Goal: Task Accomplishment & Management: Use online tool/utility

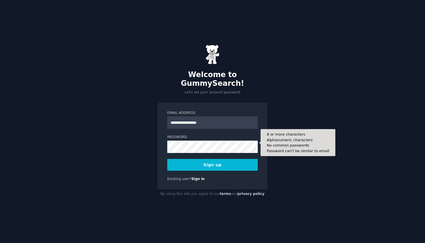
type input "**********"
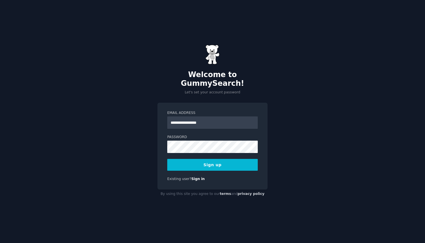
click at [228, 159] on button "Sign up" at bounding box center [212, 165] width 90 height 12
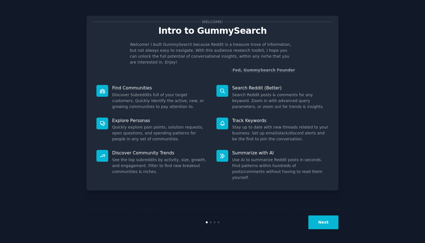
click at [324, 223] on button "Next" at bounding box center [323, 222] width 30 height 14
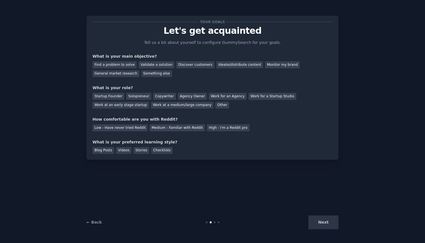
click at [324, 221] on div "Next" at bounding box center [296, 222] width 84 height 14
click at [93, 222] on link "← Back" at bounding box center [94, 222] width 15 height 4
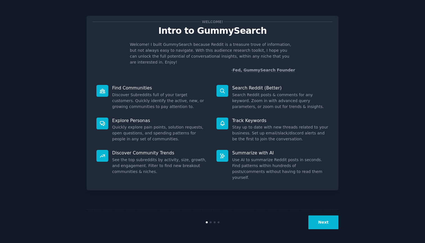
click at [217, 150] on div at bounding box center [222, 156] width 12 height 12
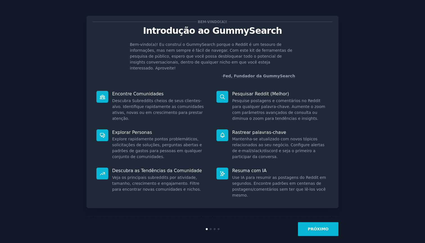
click at [318, 226] on button "PRÓXIMO" at bounding box center [318, 229] width 40 height 14
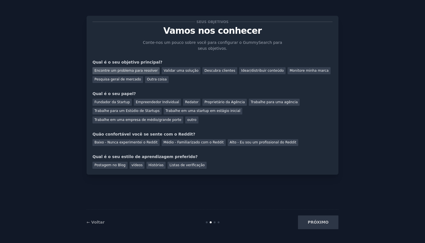
click at [143, 71] on div "Encontre um problema para resolver" at bounding box center [125, 70] width 67 height 7
click at [118, 103] on div "Fundador da Startup" at bounding box center [111, 102] width 39 height 7
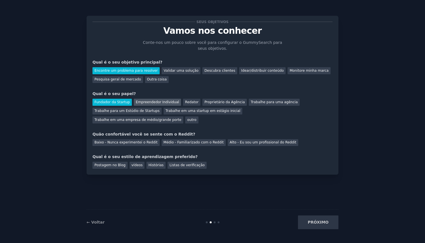
click at [160, 101] on div "Empreendedor Individual" at bounding box center [157, 102] width 47 height 7
click at [113, 101] on div "Fundador da Startup" at bounding box center [111, 102] width 39 height 7
click at [120, 142] on div "Baixo - Nunca experimentei o Reddit" at bounding box center [125, 142] width 67 height 7
click at [105, 165] on div "Postagem no Blog" at bounding box center [109, 165] width 35 height 7
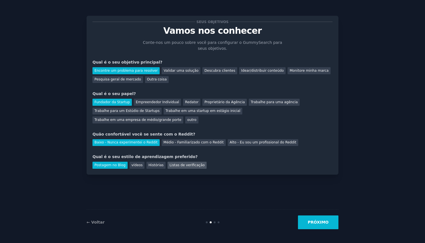
click at [188, 165] on div "Listas de verificação" at bounding box center [186, 165] width 39 height 7
click at [138, 164] on div "vídeos" at bounding box center [137, 165] width 15 height 7
click at [158, 166] on div "Histórias" at bounding box center [155, 165] width 19 height 7
click at [113, 164] on div "Postagem no Blog" at bounding box center [109, 165] width 35 height 7
click at [326, 224] on button "PRÓXIMO" at bounding box center [318, 222] width 40 height 14
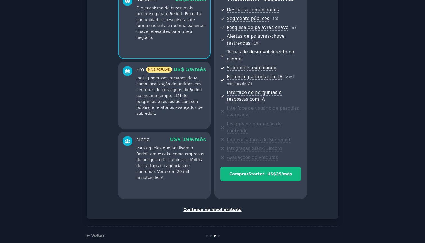
scroll to position [58, 0]
click at [210, 203] on div "CONFIGURE SUA CONTA Escolha o seu sabor GummySearch Ativar 33% de Desconto Anua…" at bounding box center [213, 87] width 252 height 261
click at [211, 207] on div "Continue no nível gratuito" at bounding box center [212, 210] width 240 height 6
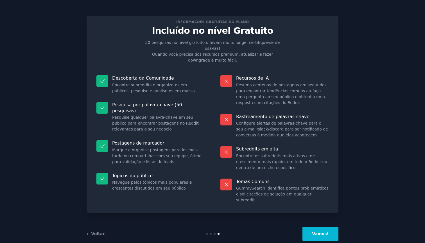
click at [316, 227] on button "Vamos!" at bounding box center [320, 234] width 36 height 14
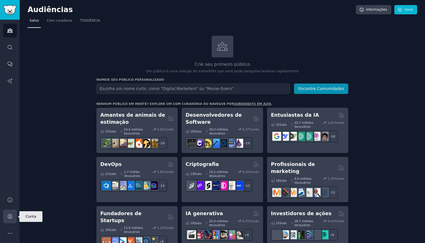
click at [10, 216] on icon "Barra Lateral" at bounding box center [10, 216] width 6 height 6
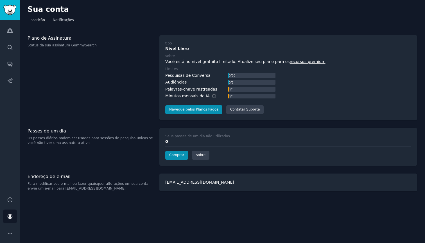
click at [70, 22] on link "Notificações" at bounding box center [63, 22] width 25 height 12
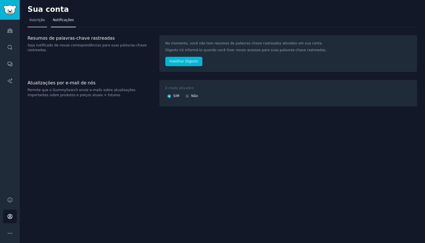
click at [40, 22] on span "Inscrição" at bounding box center [36, 20] width 15 height 5
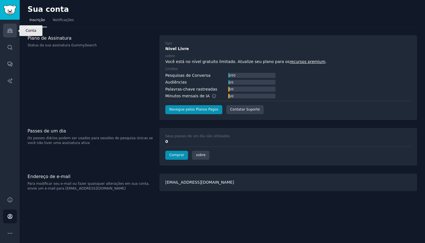
click at [12, 32] on icon "Barra Lateral" at bounding box center [9, 31] width 5 height 4
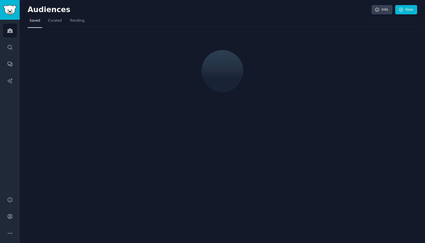
click at [13, 11] on img "Sidebar" at bounding box center [9, 10] width 13 height 10
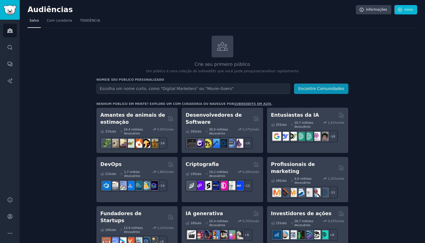
click at [184, 89] on input "text" at bounding box center [193, 88] width 194 height 10
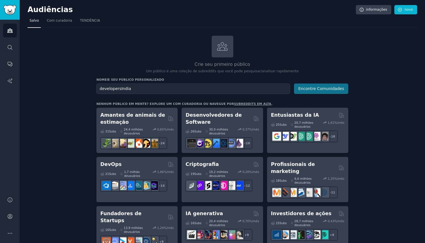
type input "developersIndia"
click at [321, 86] on button "Encontre Comunidades" at bounding box center [321, 88] width 54 height 10
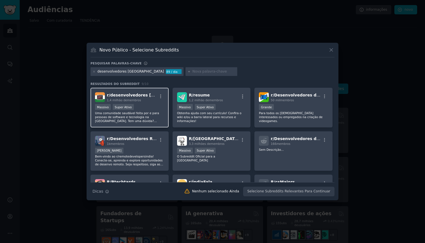
click at [127, 113] on p "Uma comunidade saudável feita por e para pessoas de software e tecnologia na Ín…" at bounding box center [129, 117] width 69 height 12
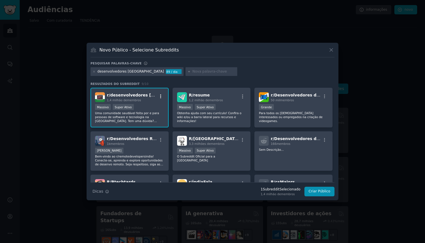
click at [160, 97] on icon "button" at bounding box center [160, 96] width 1 height 4
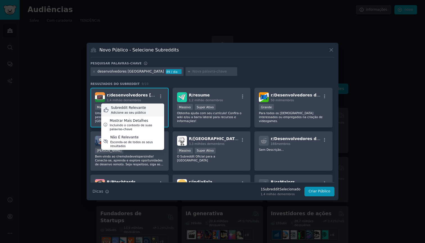
click at [149, 113] on div "Subreddit Relevante Adicione ao seu público" at bounding box center [132, 109] width 63 height 13
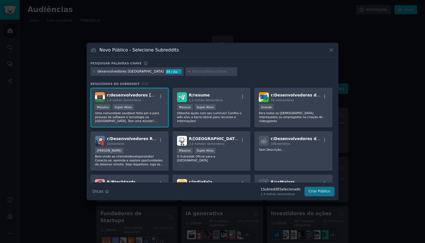
click at [314, 191] on button "Criar Público" at bounding box center [319, 192] width 30 height 10
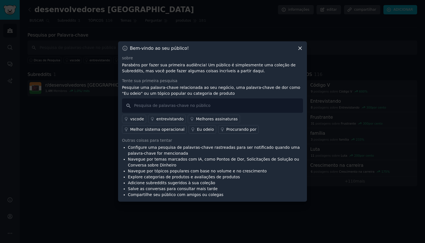
click at [303, 47] on div "Bem-vindo ao seu público! sobre Parabéns por fazer sua primeira audiência! Um p…" at bounding box center [212, 121] width 189 height 160
click at [299, 47] on icon at bounding box center [300, 48] width 6 height 6
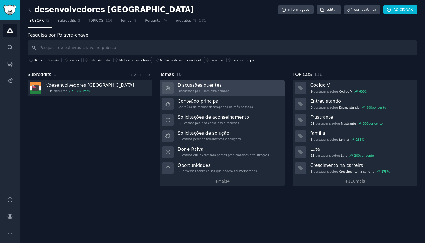
click at [225, 88] on div "Discussões quentes Discussões populares esta semana" at bounding box center [204, 88] width 52 height 12
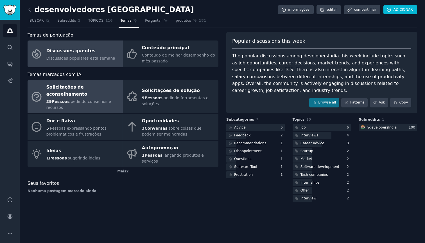
click at [98, 99] on span "pedindo conselhos e recursos" at bounding box center [78, 104] width 65 height 10
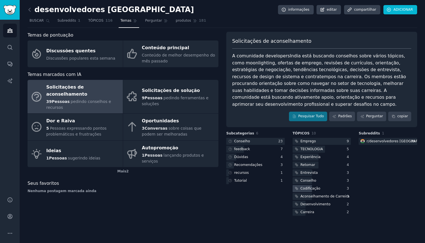
click at [308, 187] on div "Codificação" at bounding box center [310, 188] width 20 height 5
